Goal: Task Accomplishment & Management: Use online tool/utility

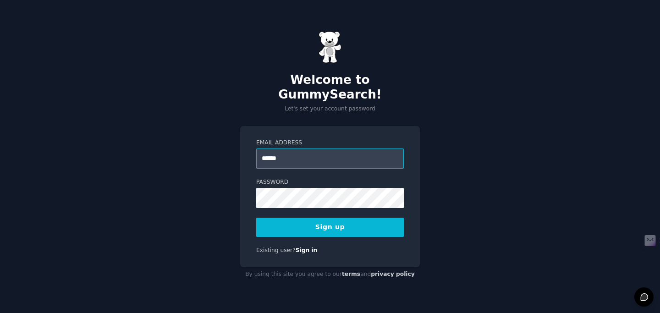
type input "**********"
click at [256, 218] on button "Sign up" at bounding box center [330, 227] width 148 height 19
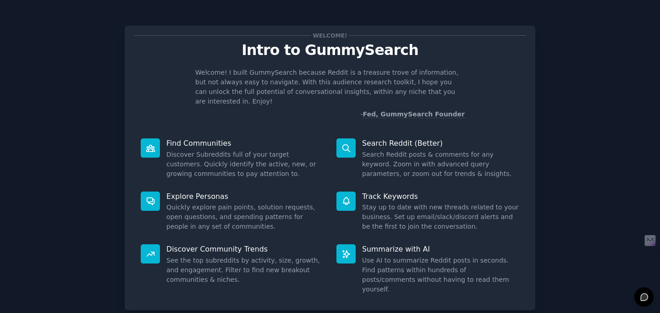
scroll to position [45, 0]
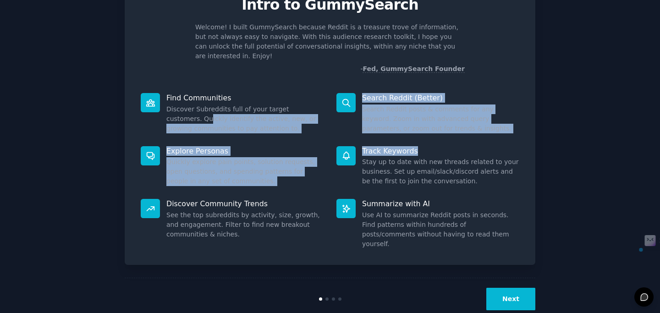
drag, startPoint x: 175, startPoint y: 108, endPoint x: 460, endPoint y: 137, distance: 286.5
click at [460, 137] on div "Find Communities Discover Subreddits full of your target customers. Quickly ide…" at bounding box center [329, 171] width 391 height 169
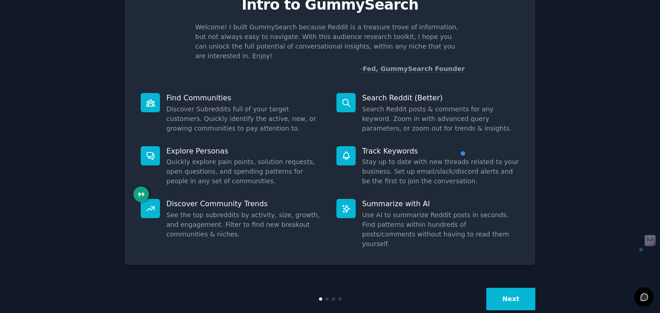
click at [449, 157] on dd "Stay up to date with new threads related to your business. Set up email/slack/d…" at bounding box center [440, 171] width 157 height 29
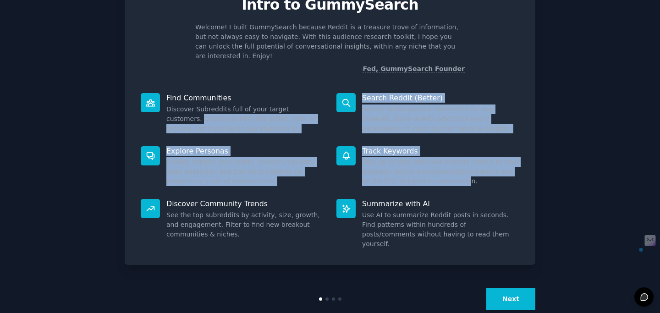
drag, startPoint x: 451, startPoint y: 167, endPoint x: 166, endPoint y: 104, distance: 291.5
click at [166, 104] on div "Find Communities Discover Subreddits full of your target customers. Quickly ide…" at bounding box center [329, 171] width 391 height 169
click at [169, 123] on button "button" at bounding box center [176, 121] width 14 height 14
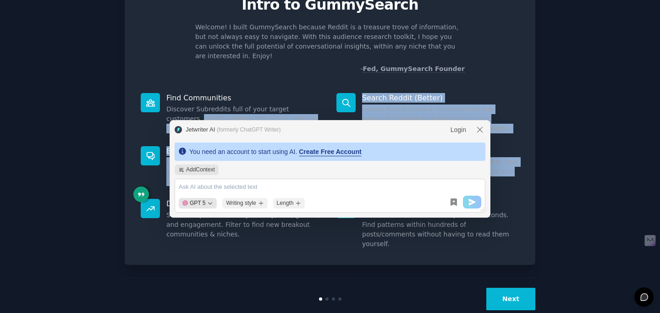
click at [159, 140] on div "Explore Personas Quickly explore pain points, solution requests, open questions…" at bounding box center [232, 166] width 196 height 53
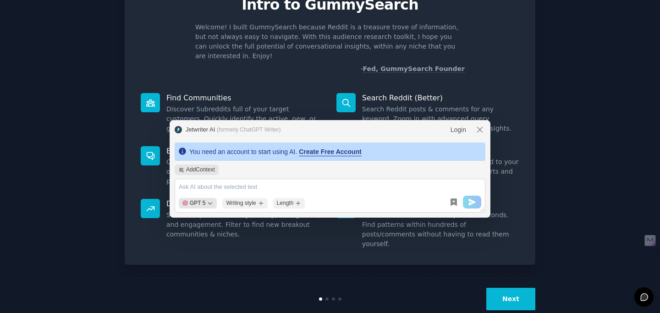
click at [140, 165] on div "Explore Personas Quickly explore pain points, solution requests, open questions…" at bounding box center [232, 166] width 196 height 53
click at [483, 133] on icon "modal-header" at bounding box center [479, 129] width 9 height 9
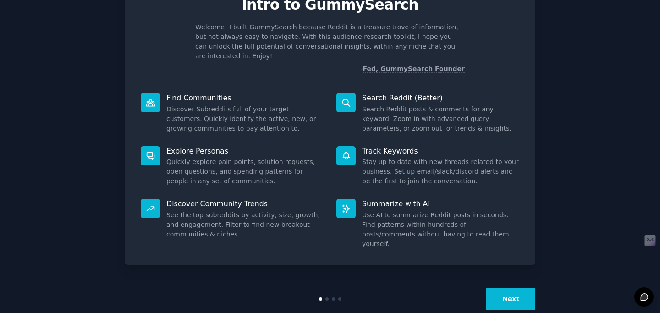
click at [500, 288] on button "Next" at bounding box center [510, 299] width 49 height 22
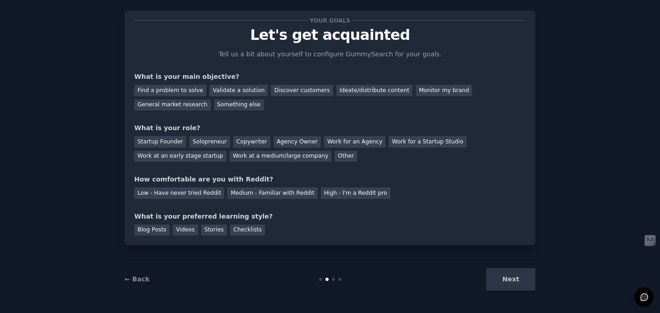
scroll to position [15, 0]
click at [190, 90] on div "Find a problem to solve" at bounding box center [170, 90] width 72 height 11
click at [147, 137] on div "Startup Founder" at bounding box center [160, 141] width 52 height 11
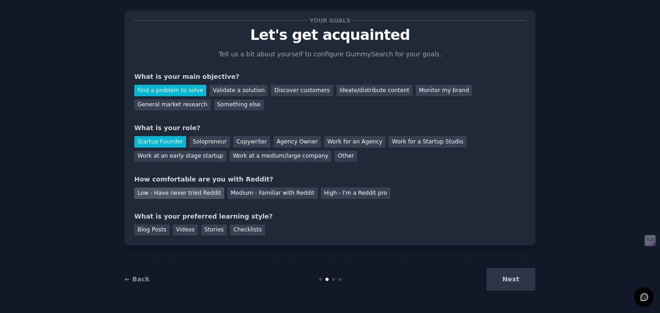
click at [188, 190] on div "Low - Have never tried Reddit" at bounding box center [179, 192] width 90 height 11
drag, startPoint x: 157, startPoint y: 229, endPoint x: 165, endPoint y: 228, distance: 8.3
click at [158, 231] on div "Blog Posts" at bounding box center [151, 230] width 35 height 11
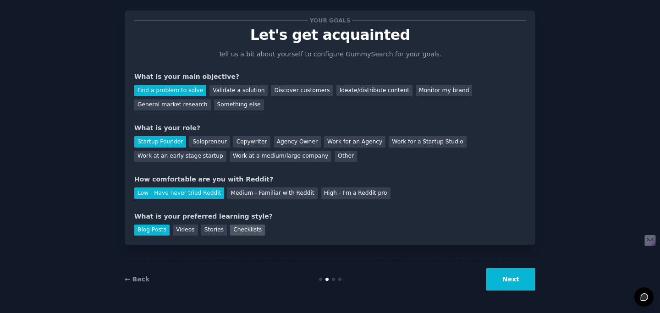
click at [249, 230] on div "Checklists" at bounding box center [247, 230] width 35 height 11
click at [145, 226] on div "Blog Posts" at bounding box center [151, 230] width 35 height 11
click at [534, 275] on div "Your goals Let's get acquainted Tell us a bit about yourself to configure Gummy…" at bounding box center [330, 149] width 634 height 302
click at [530, 278] on button "Next" at bounding box center [510, 279] width 49 height 22
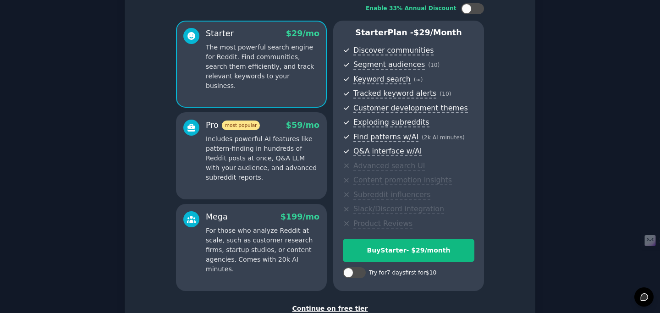
scroll to position [126, 0]
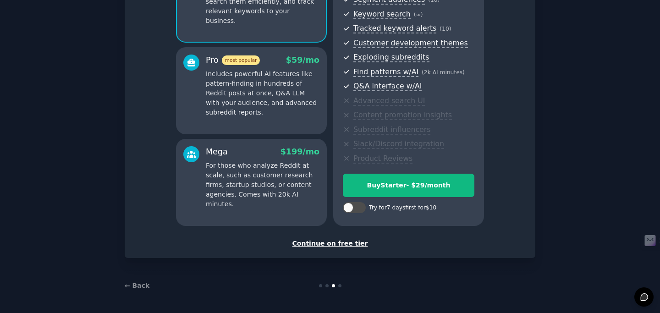
click at [319, 243] on div "Continue on free tier" at bounding box center [329, 244] width 391 height 10
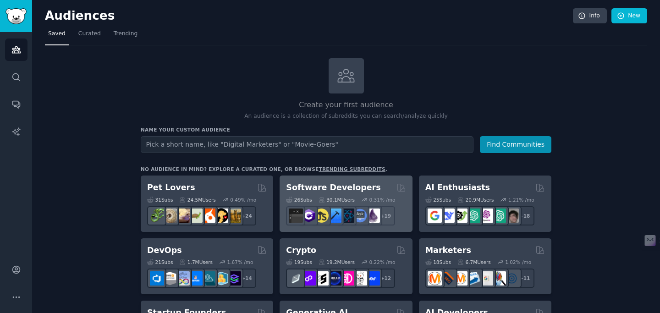
click at [368, 185] on div "Software Developers" at bounding box center [346, 187] width 120 height 11
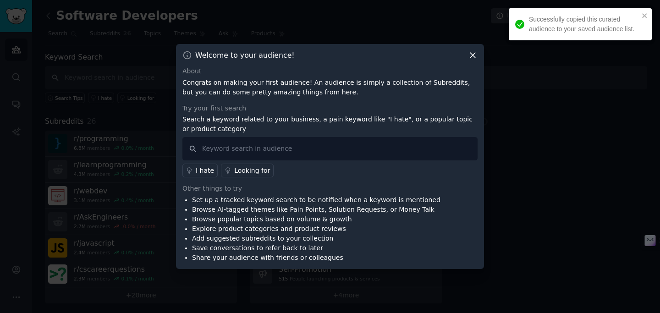
click at [641, 17] on div "Successfully copied this curated audience to your saved audience list." at bounding box center [576, 24] width 129 height 25
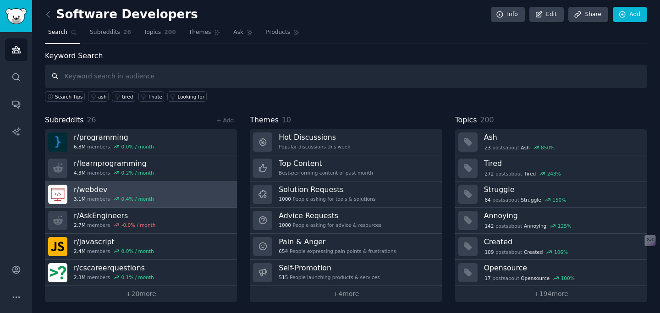
scroll to position [3, 0]
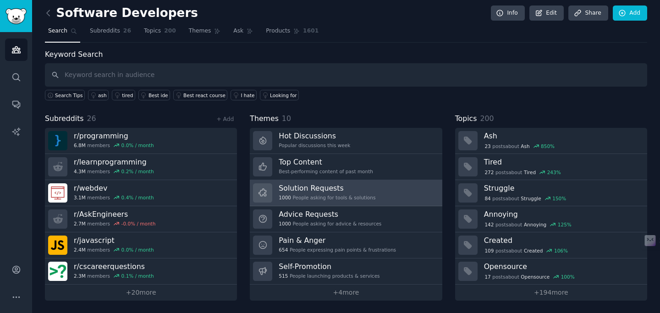
click at [333, 185] on h3 "Solution Requests" at bounding box center [327, 188] width 97 height 10
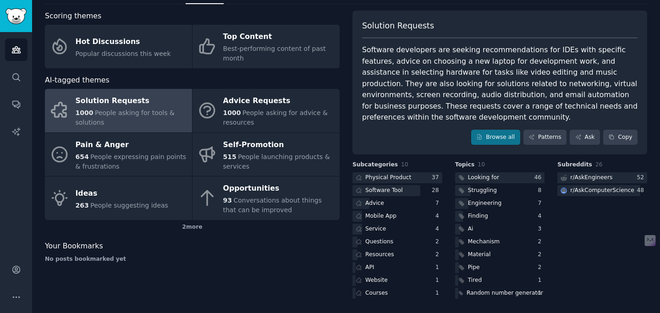
scroll to position [41, 0]
click at [403, 181] on div "Physical Product" at bounding box center [388, 178] width 46 height 8
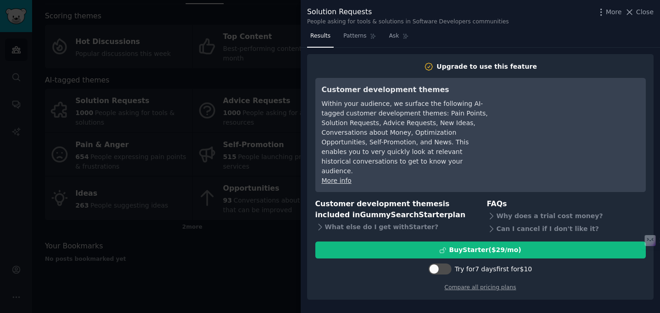
drag, startPoint x: 632, startPoint y: 14, endPoint x: 627, endPoint y: 22, distance: 9.9
click at [632, 14] on icon at bounding box center [629, 12] width 5 height 5
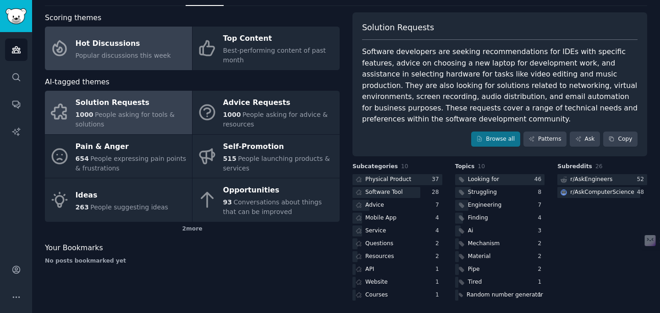
click at [137, 59] on div "Popular discussions this week" at bounding box center [123, 56] width 95 height 10
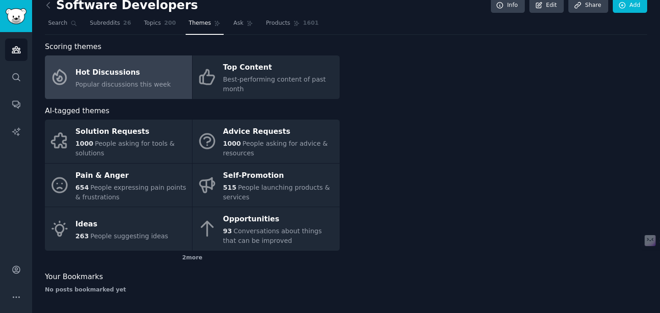
scroll to position [11, 0]
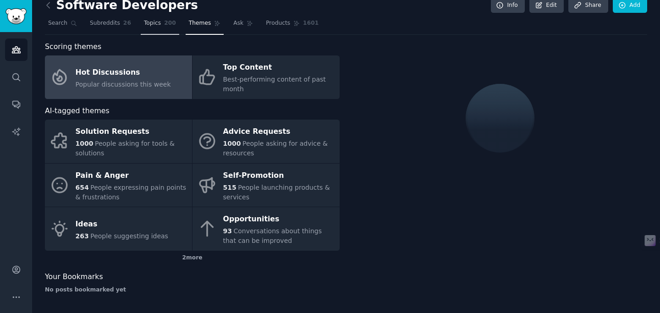
click at [159, 30] on link "Topics 200" at bounding box center [160, 25] width 38 height 19
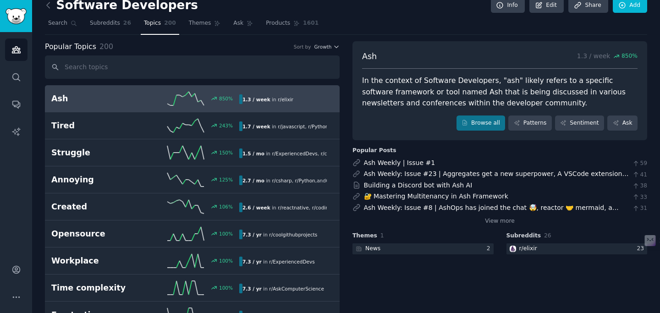
click at [45, 8] on icon at bounding box center [49, 5] width 10 height 10
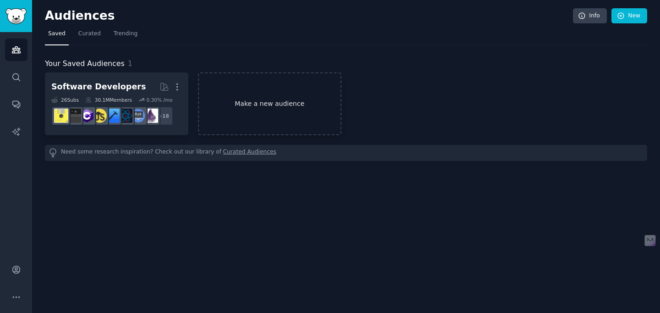
click at [227, 91] on link "Make a new audience" at bounding box center [269, 103] width 143 height 63
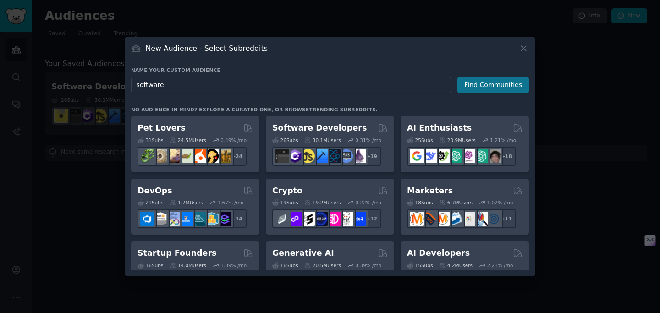
type input "software"
click at [515, 86] on button "Find Communities" at bounding box center [492, 85] width 71 height 17
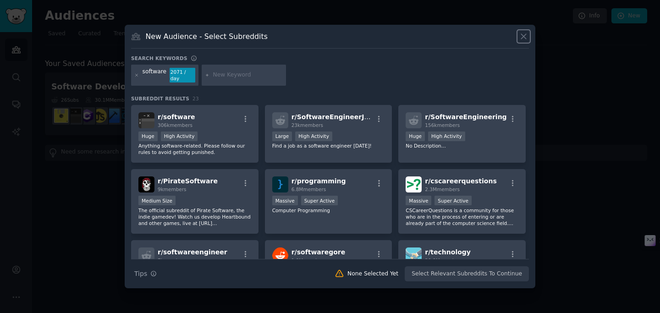
click at [526, 37] on icon at bounding box center [523, 36] width 5 height 5
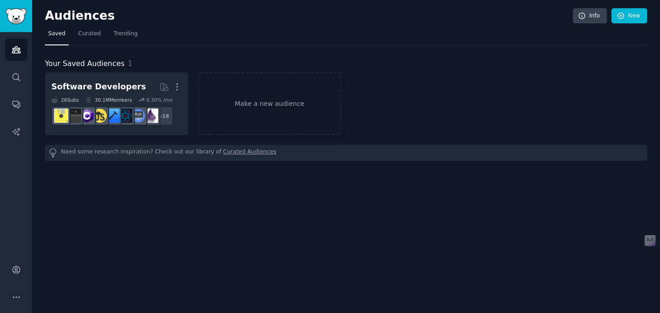
click at [198, 187] on div "Audiences Info New Saved Curated Trending Your Saved Audiences 1 Software Devel…" at bounding box center [346, 156] width 628 height 313
click at [21, 125] on link "AI Reports" at bounding box center [16, 132] width 22 height 22
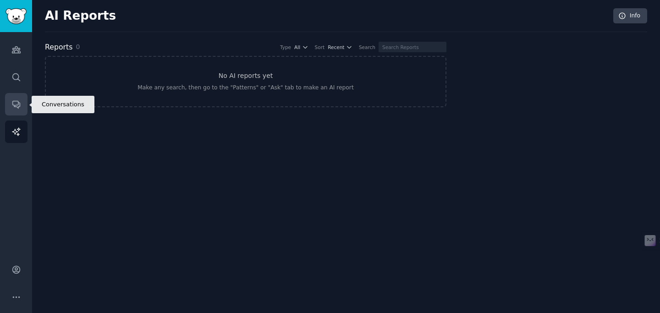
click at [22, 113] on link "Conversations" at bounding box center [16, 104] width 22 height 22
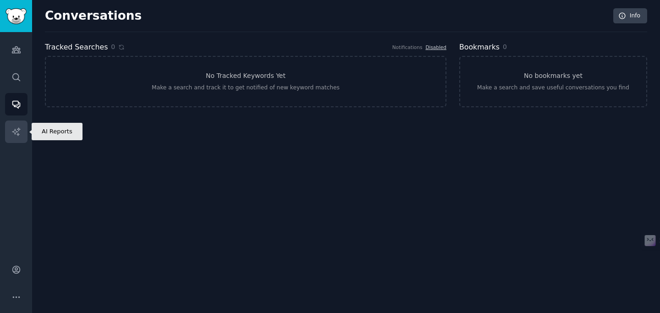
click at [19, 132] on icon "Sidebar" at bounding box center [16, 132] width 10 height 10
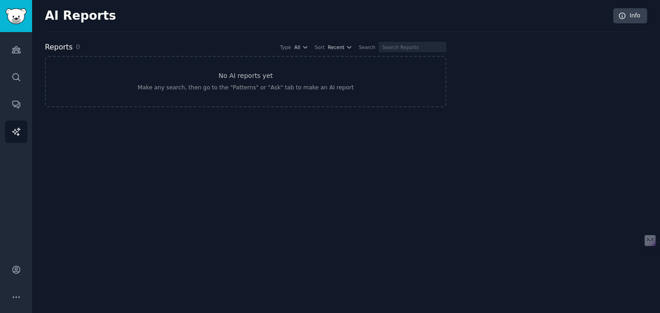
click at [197, 49] on div "Reports 0 Type All Sort Recent Search" at bounding box center [245, 47] width 401 height 11
click at [197, 67] on link "No AI reports yet Make any search, then go to the "Patterns" or "Ask" tab to ma…" at bounding box center [245, 81] width 401 height 51
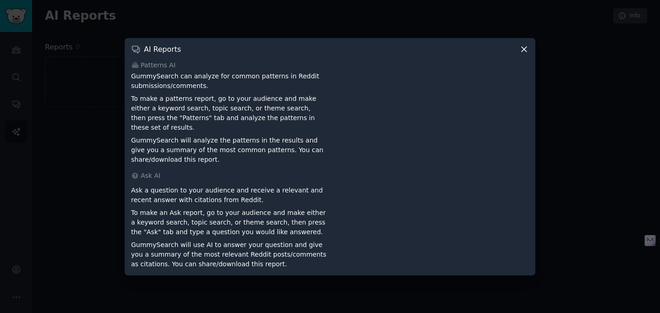
click at [523, 52] on icon at bounding box center [524, 49] width 5 height 5
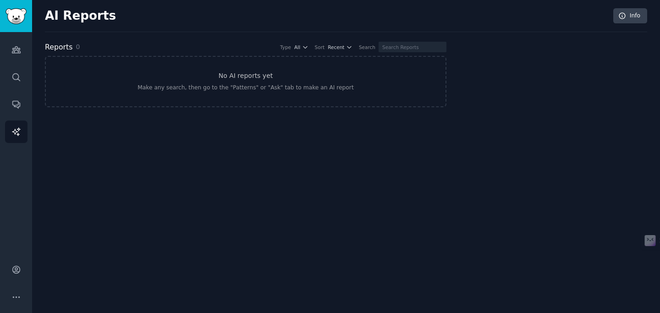
click at [108, 242] on div "AI Reports Info Reports 0 Type All Sort Recent Search No AI reports yet Make an…" at bounding box center [346, 156] width 628 height 313
